Goal: Information Seeking & Learning: Check status

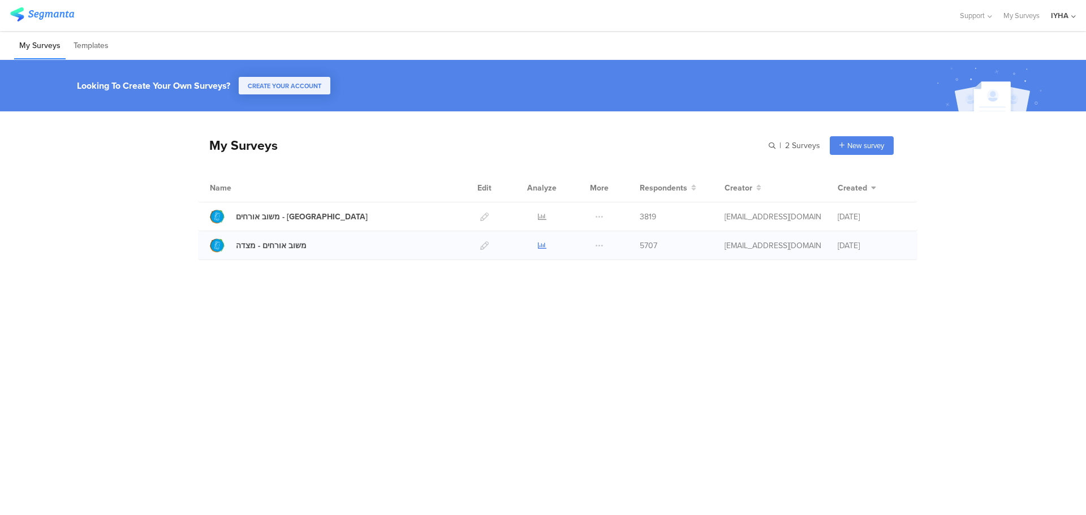
click at [541, 243] on icon at bounding box center [542, 245] width 8 height 8
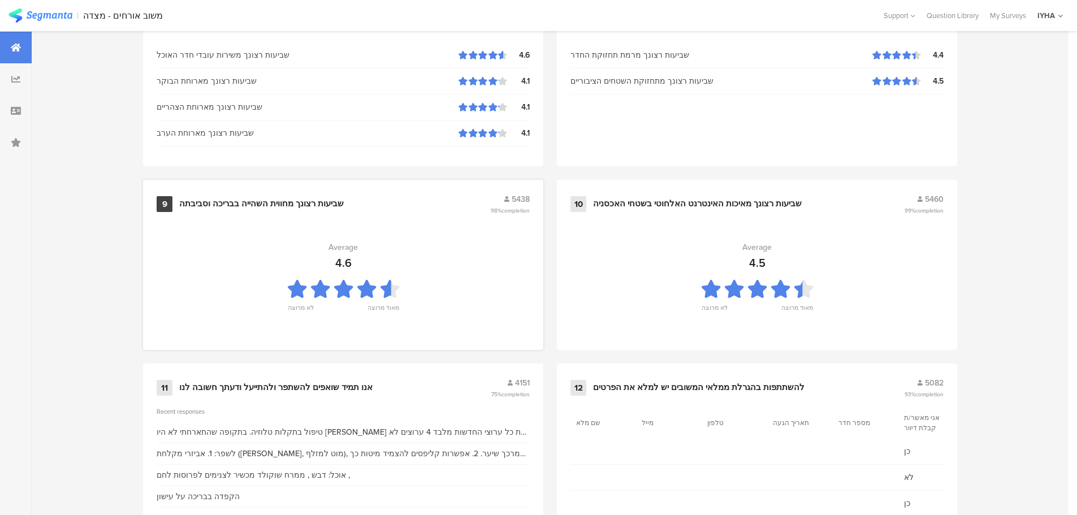
scroll to position [1144, 0]
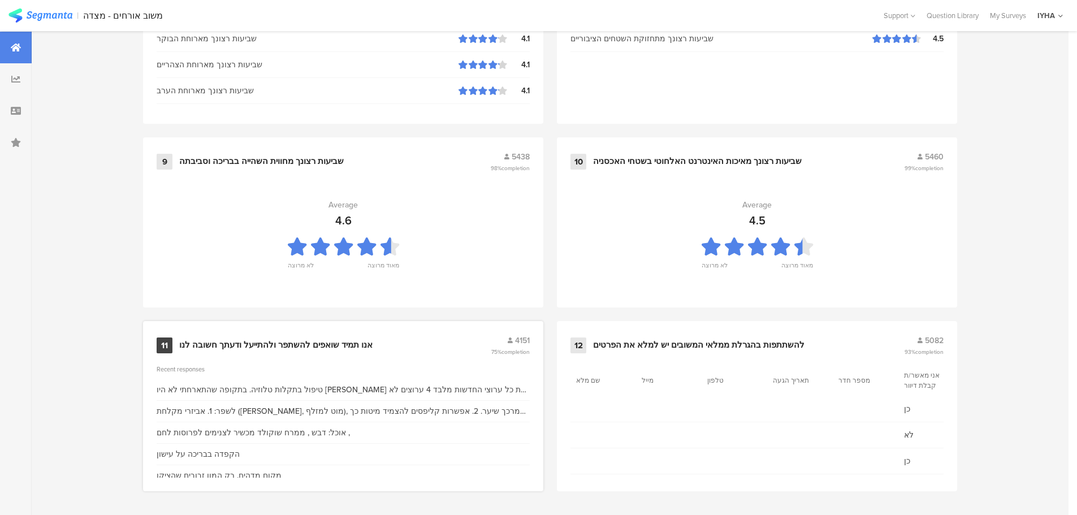
click at [346, 338] on div "11 אנו תמיד שואפים להשתפר ולהתייעל ודעתך חשובה לנו 4151 75% completion" at bounding box center [343, 345] width 373 height 21
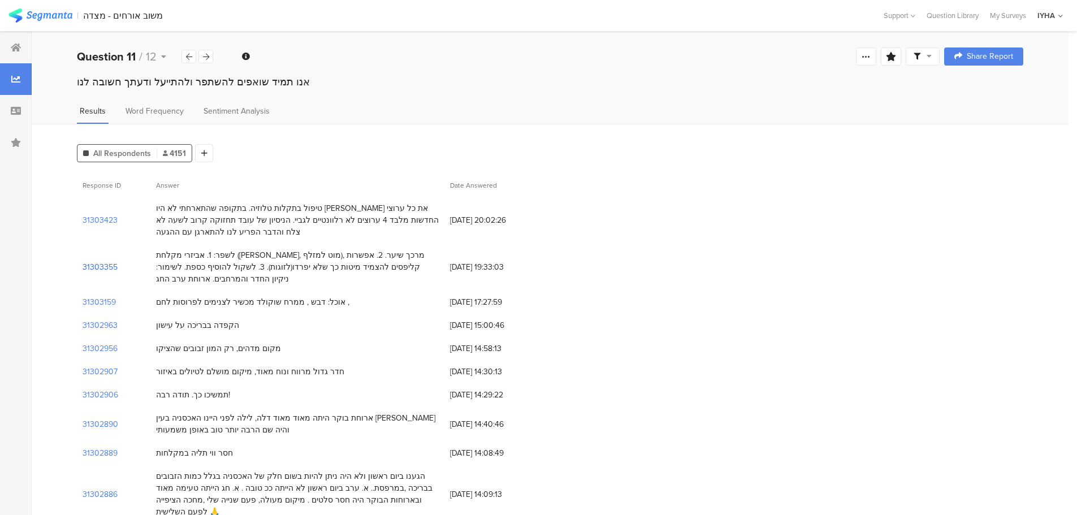
click at [107, 266] on section "31303355" at bounding box center [100, 267] width 35 height 12
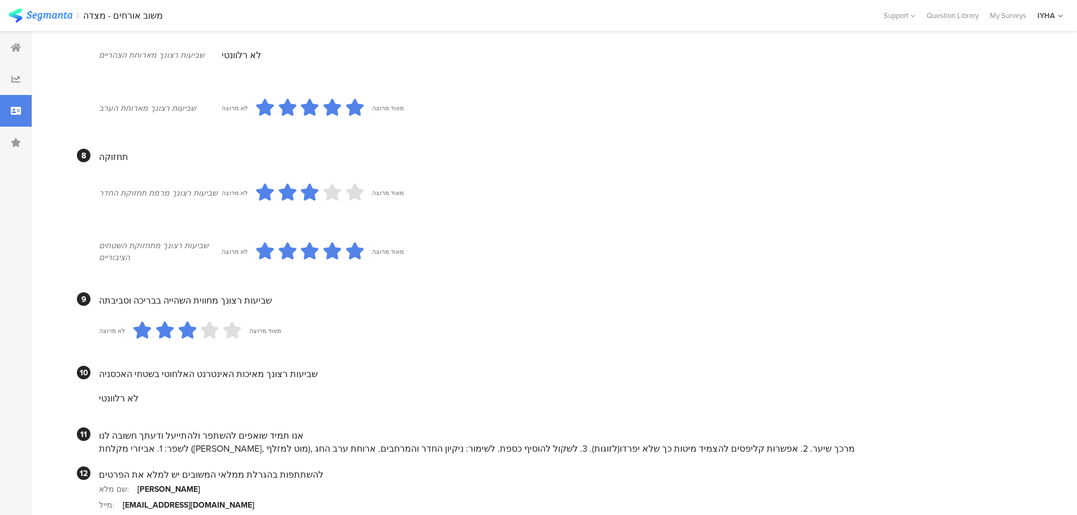
scroll to position [939, 0]
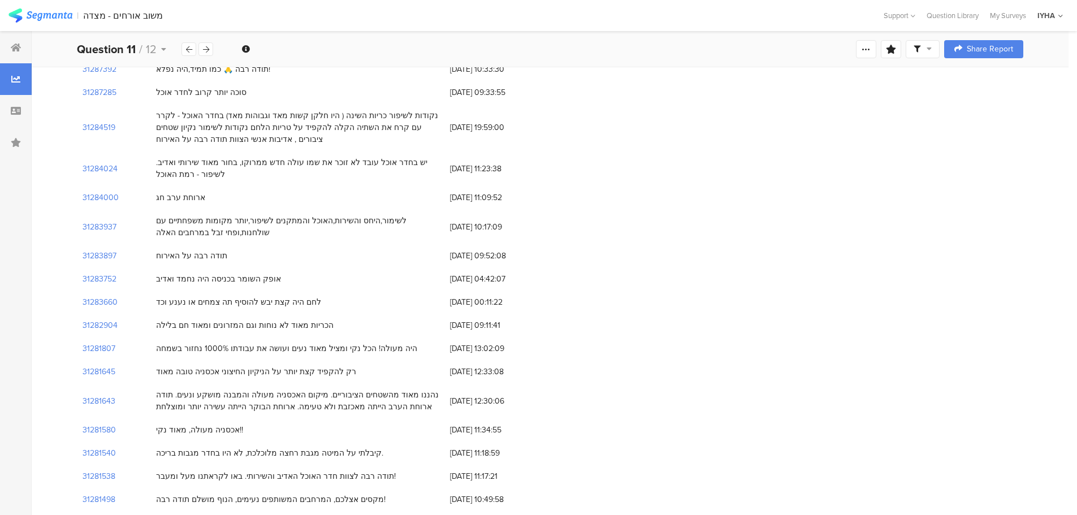
scroll to position [820, 0]
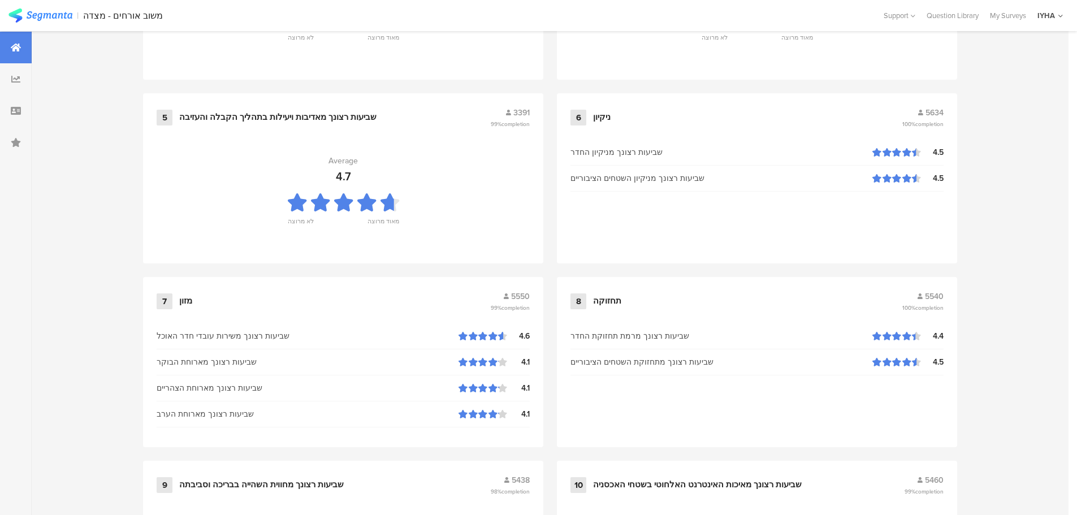
scroll to position [1144, 0]
